Goal: Information Seeking & Learning: Learn about a topic

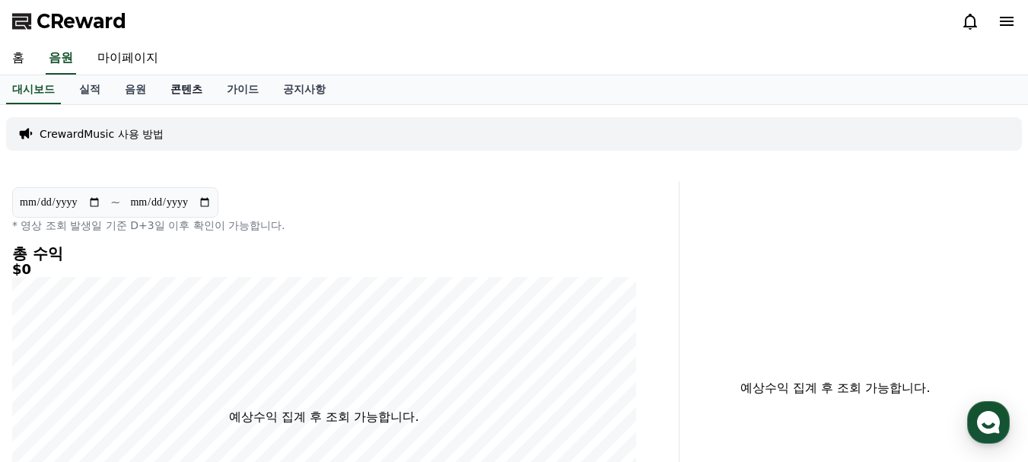
click at [194, 90] on link "콘텐츠" at bounding box center [186, 89] width 56 height 29
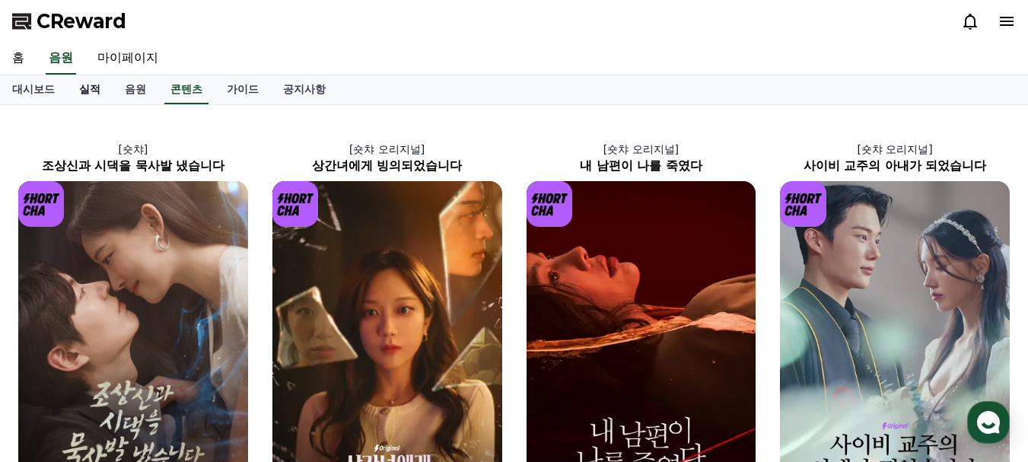
click at [85, 93] on link "실적" at bounding box center [90, 89] width 46 height 29
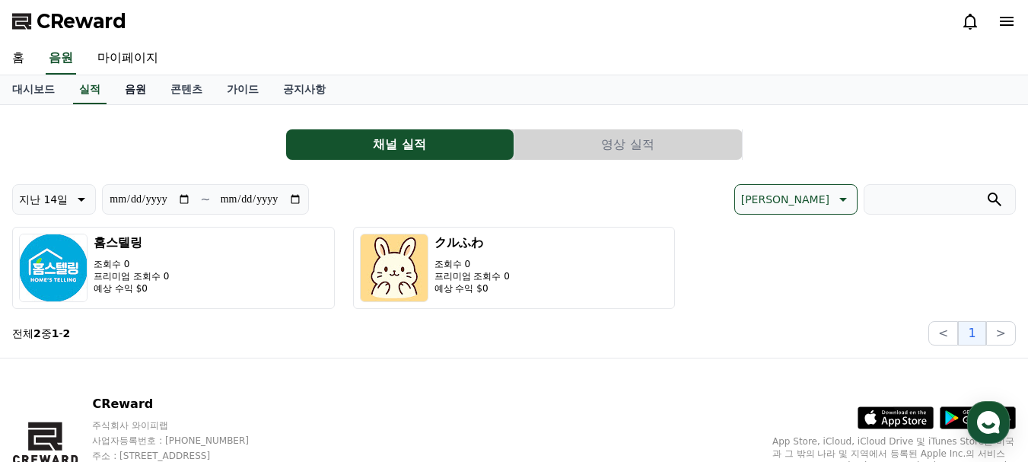
click at [135, 92] on link "음원" at bounding box center [136, 89] width 46 height 29
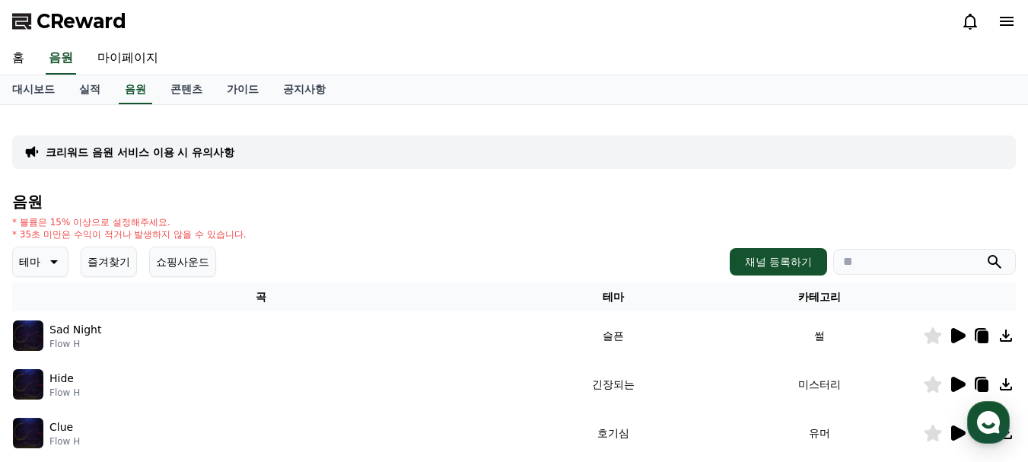
click at [142, 145] on p "크리워드 음원 서비스 이용 시 유의사항" at bounding box center [140, 152] width 189 height 15
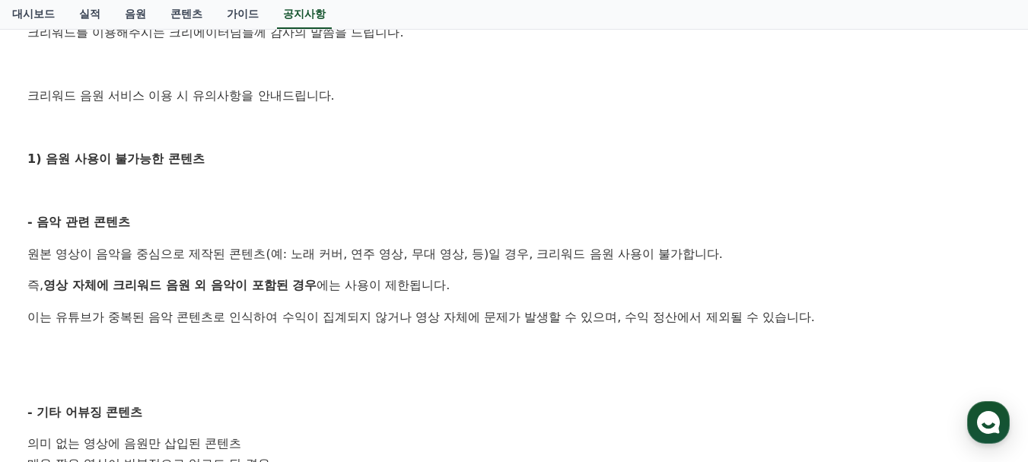
scroll to position [304, 0]
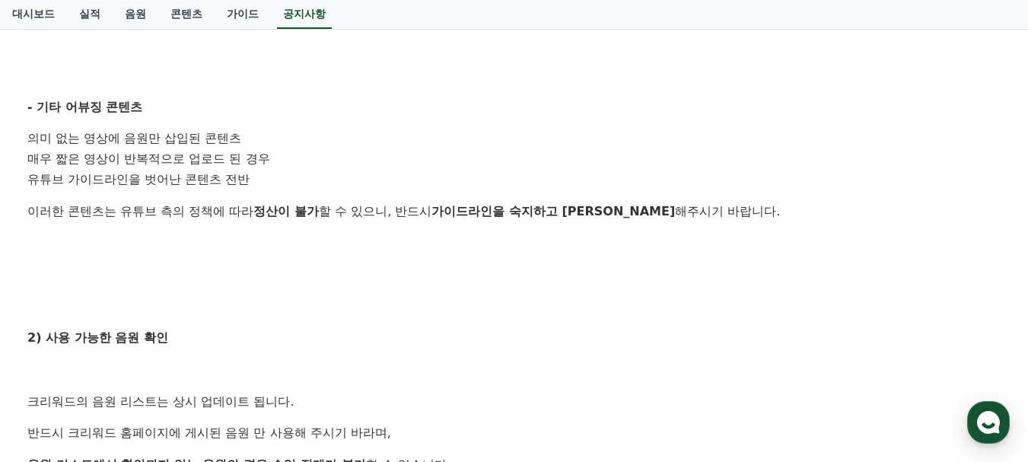
click at [288, 140] on li "의미 없는 영상에 음원만 삽입된 콘텐츠" at bounding box center [513, 139] width 973 height 21
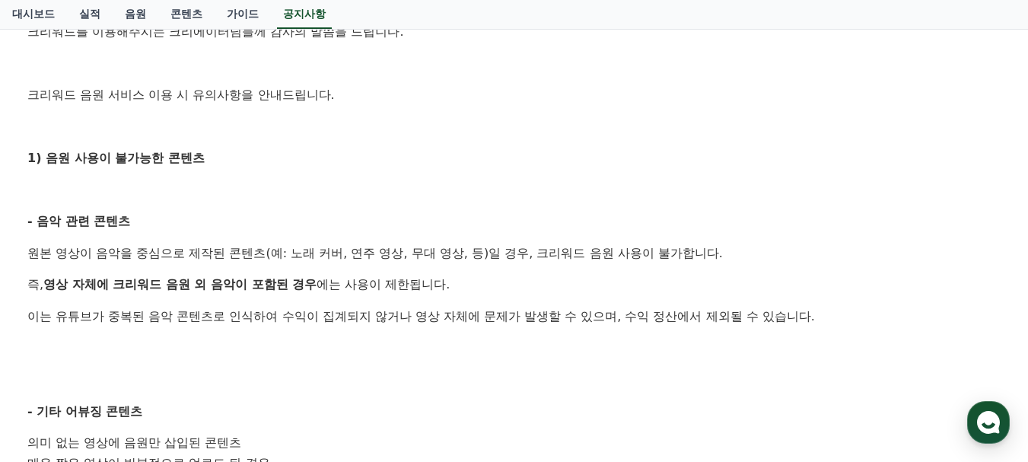
scroll to position [0, 0]
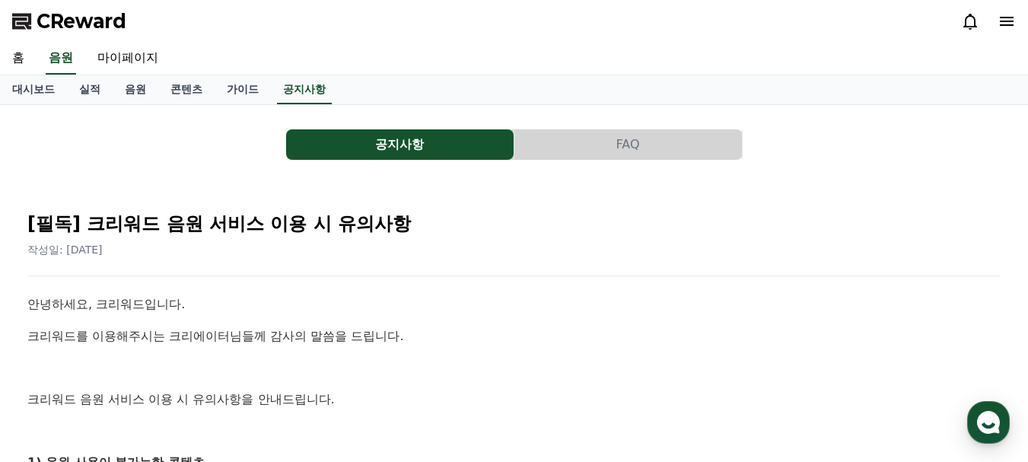
click at [146, 92] on link "음원" at bounding box center [136, 89] width 46 height 29
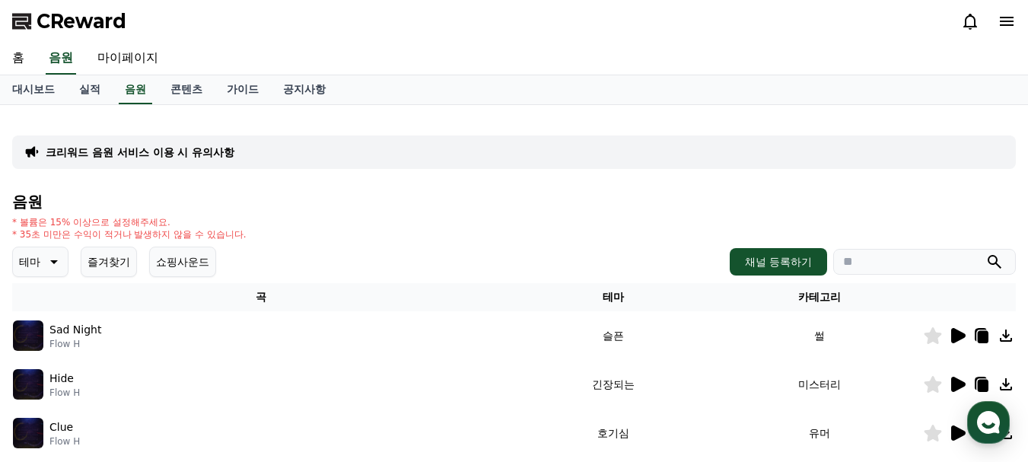
click at [52, 259] on icon at bounding box center [52, 262] width 18 height 18
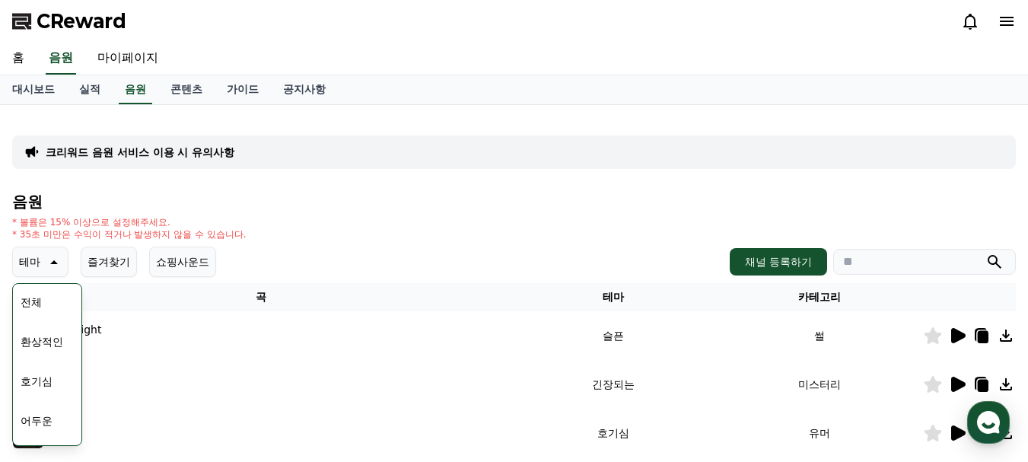
click at [412, 229] on div "* 볼륨은 15% 이상으로 설정해주세요. * 35초 미만은 수익이 적거나 발생하지 않을 수 있습니다." at bounding box center [514, 228] width 1004 height 24
click at [874, 250] on input "search" at bounding box center [924, 262] width 183 height 26
type input "*"
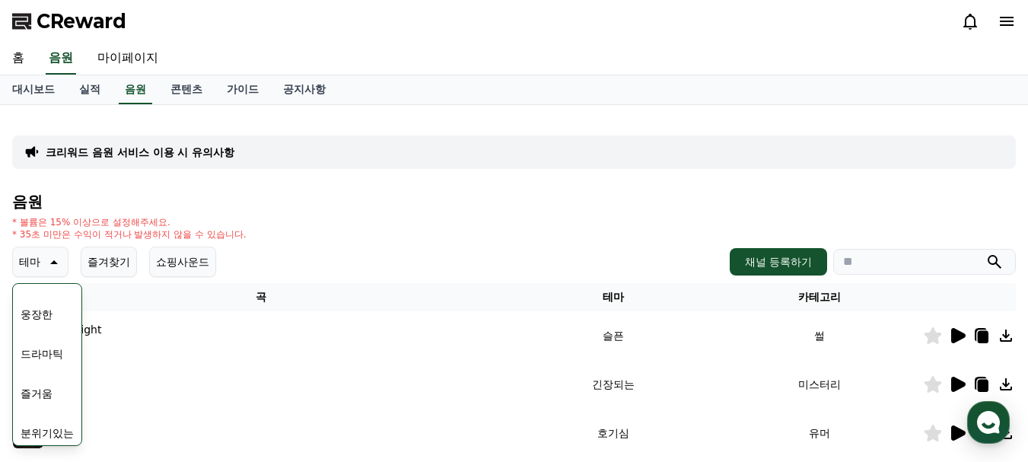
drag, startPoint x: 62, startPoint y: 334, endPoint x: 178, endPoint y: 369, distance: 121.6
click at [186, 369] on div "Hide Flow H" at bounding box center [261, 384] width 496 height 30
click at [444, 197] on h4 "음원" at bounding box center [514, 201] width 1004 height 17
click at [54, 259] on icon at bounding box center [52, 262] width 18 height 18
click at [314, 230] on div "* 볼륨은 15% 이상으로 설정해주세요. * 35초 미만은 수익이 적거나 발생하지 않을 수 있습니다." at bounding box center [514, 228] width 1004 height 24
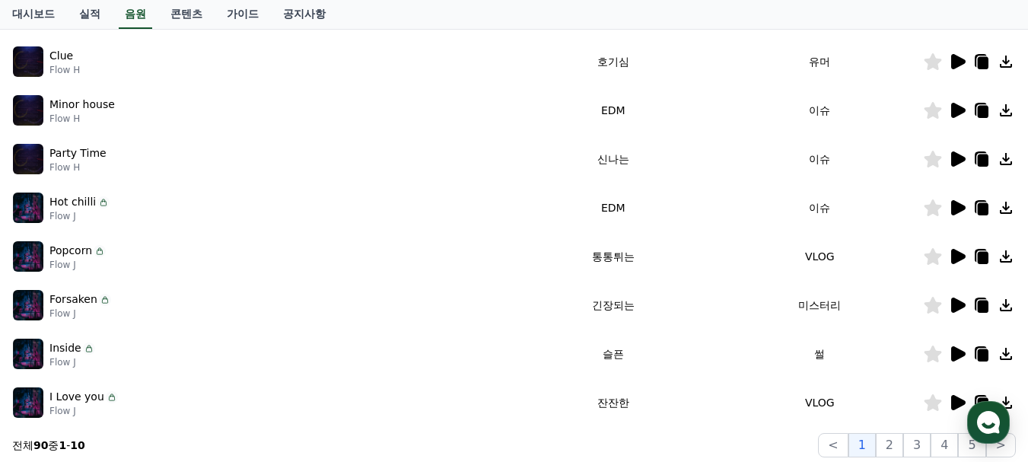
scroll to position [400, 0]
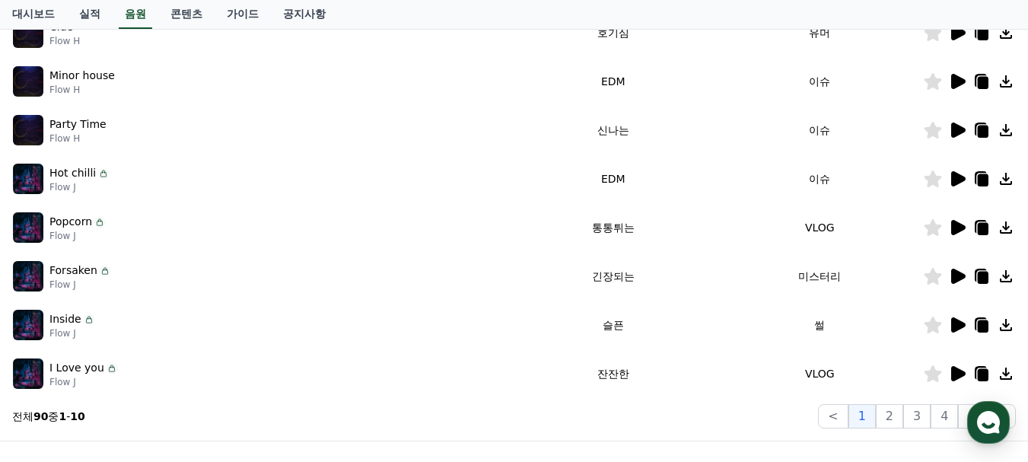
click at [960, 227] on icon at bounding box center [958, 227] width 14 height 15
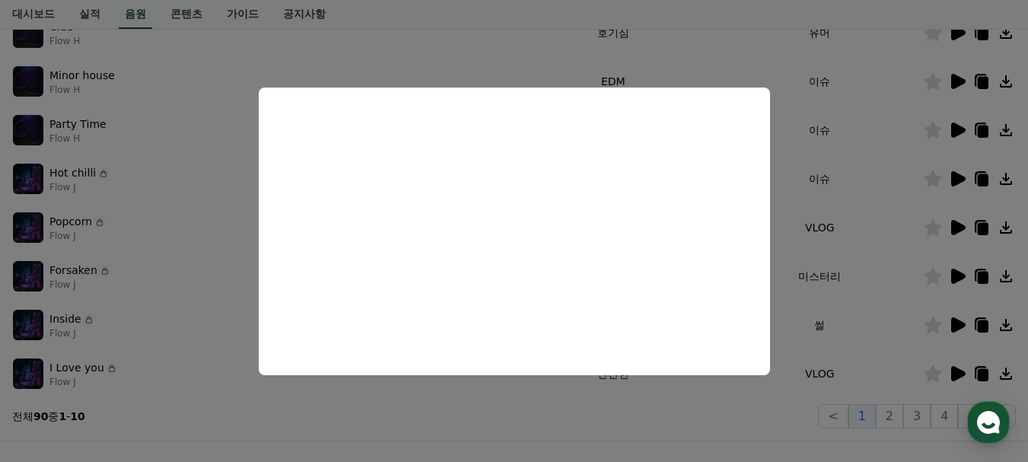
click at [817, 209] on button "close modal" at bounding box center [514, 231] width 1028 height 462
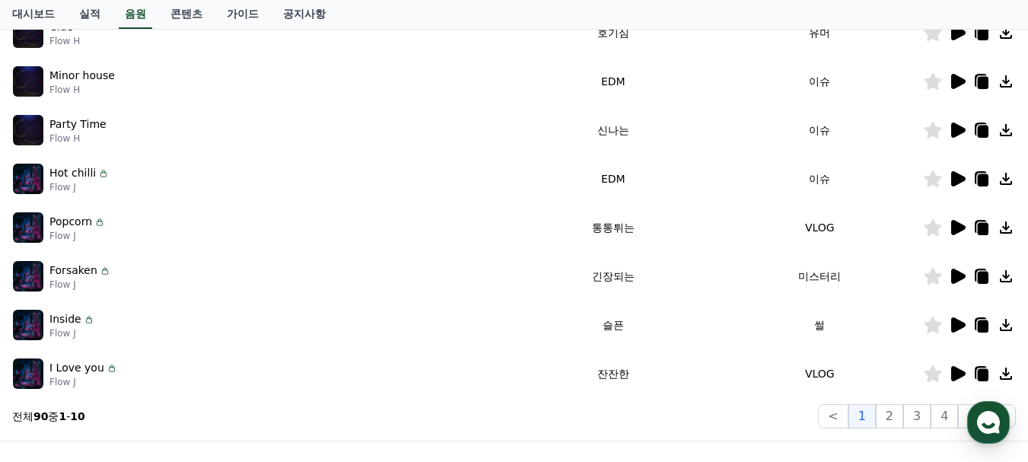
click at [963, 378] on icon at bounding box center [957, 373] width 18 height 18
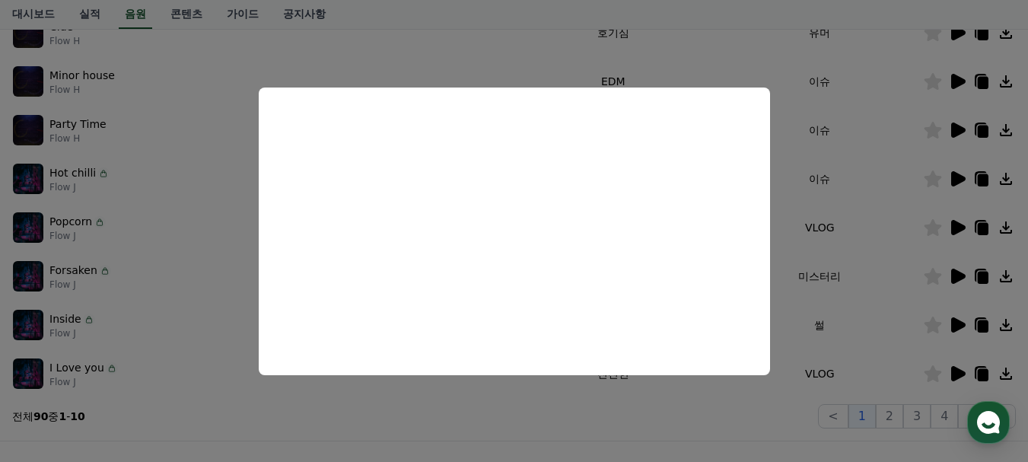
click at [814, 228] on button "close modal" at bounding box center [514, 231] width 1028 height 462
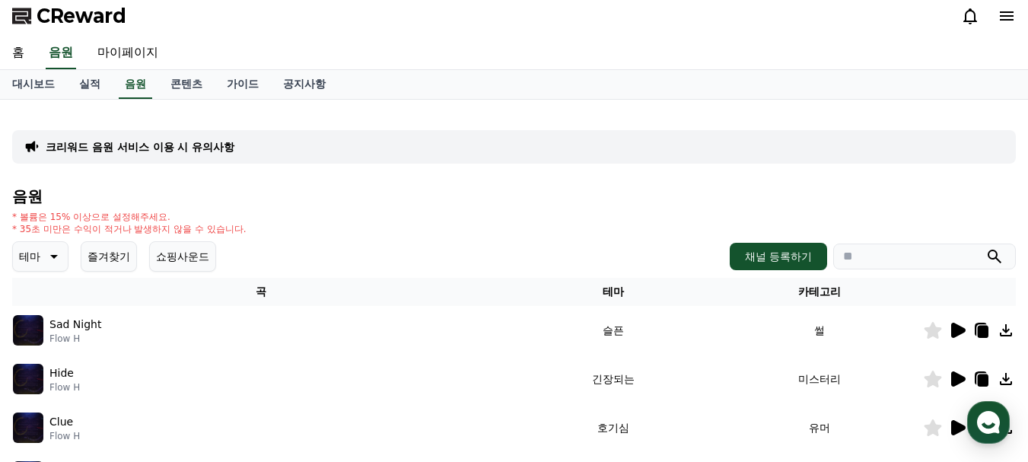
scroll to position [0, 0]
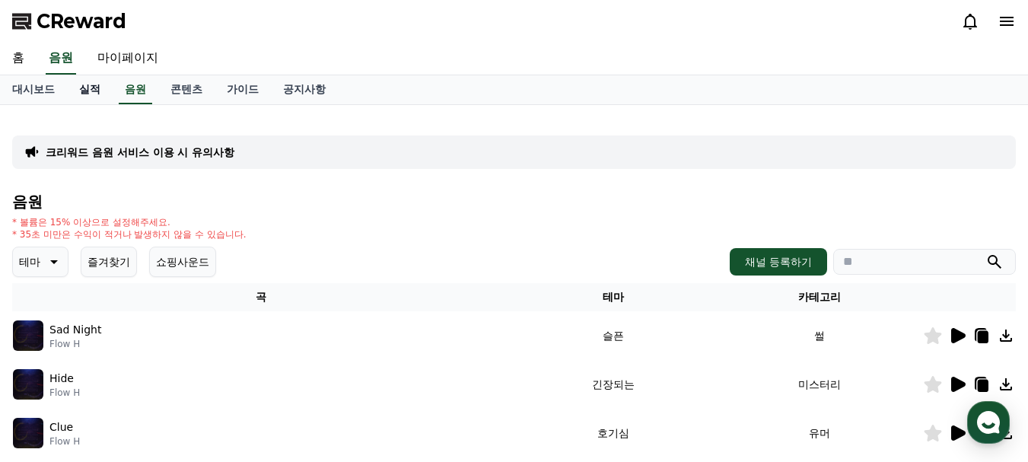
click at [84, 90] on link "실적" at bounding box center [90, 89] width 46 height 29
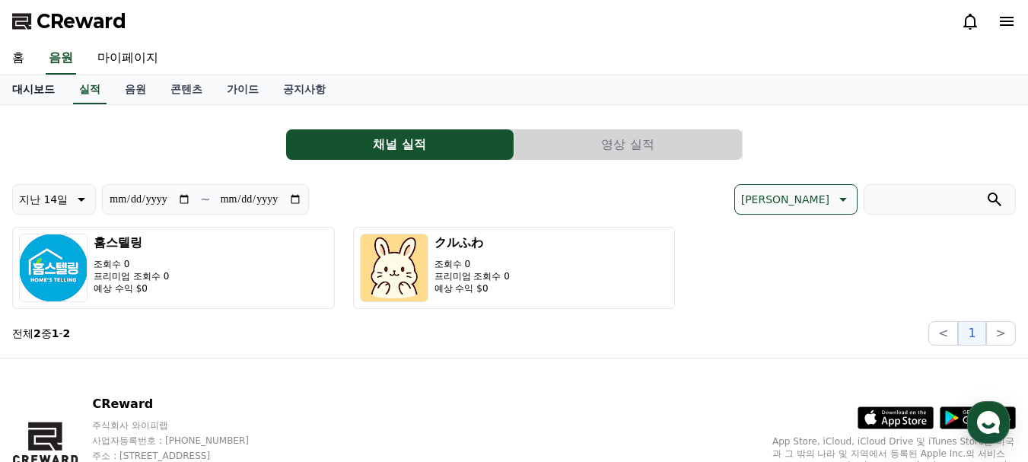
click at [28, 84] on link "대시보드" at bounding box center [33, 89] width 67 height 29
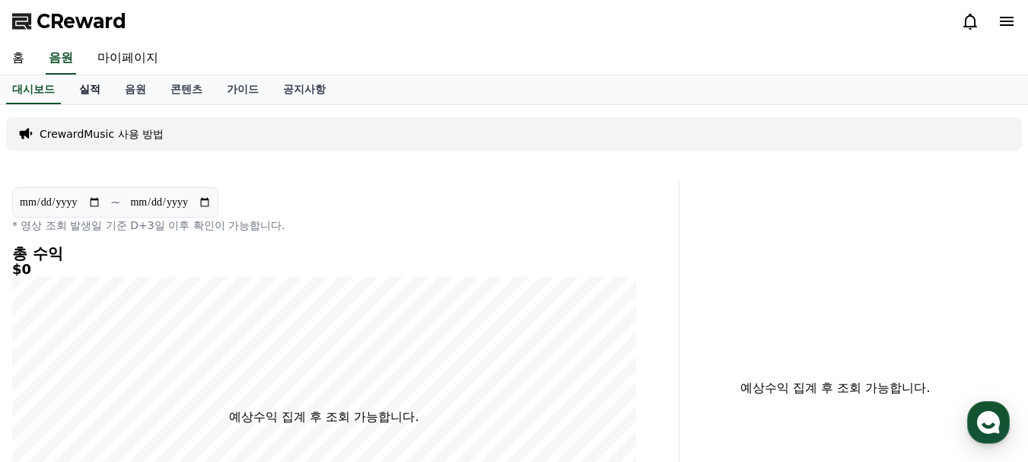
click at [82, 92] on link "실적" at bounding box center [90, 89] width 46 height 29
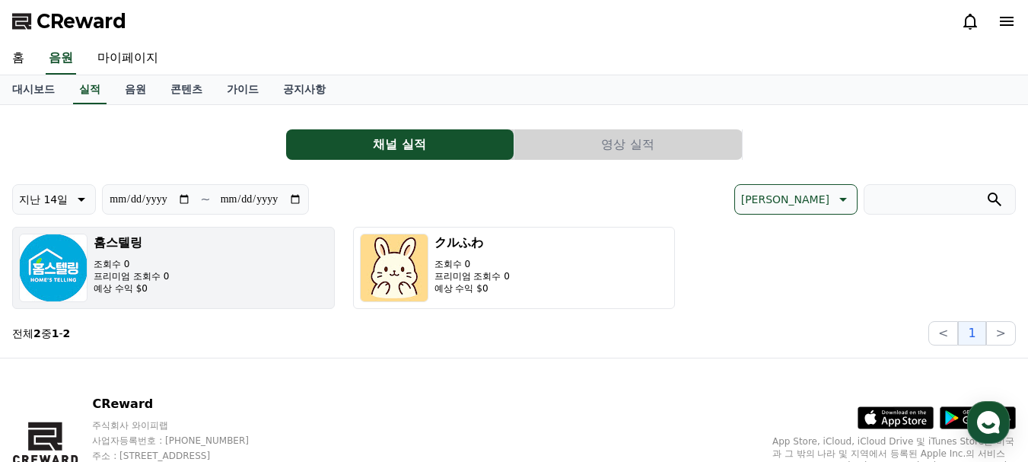
drag, startPoint x: 498, startPoint y: 263, endPoint x: 228, endPoint y: 298, distance: 272.5
click at [228, 296] on div "홈스텔링 조회수 0 프리미엄 조회수 0 예상 수익 $0 クルふわ 조회수 0 프리미엄 조회수 0 예상 수익 $0" at bounding box center [514, 268] width 1004 height 82
